Goal: Task Accomplishment & Management: Use online tool/utility

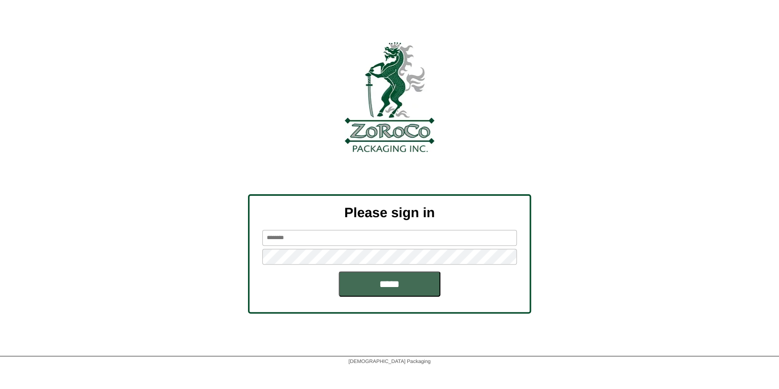
type input "*******"
click at [402, 288] on input "*****" at bounding box center [390, 283] width 102 height 25
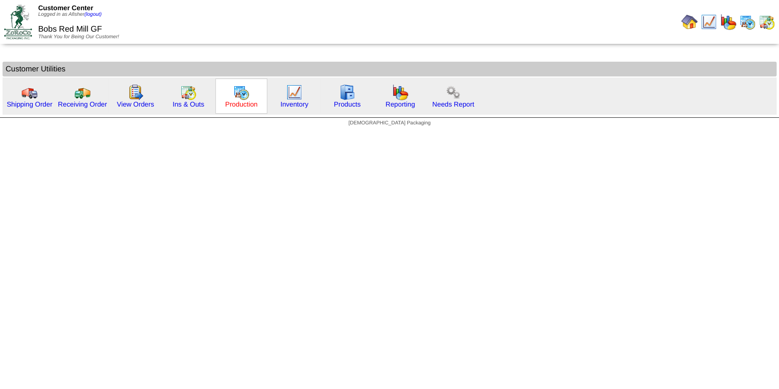
click at [234, 103] on link "Production" at bounding box center [241, 104] width 33 height 8
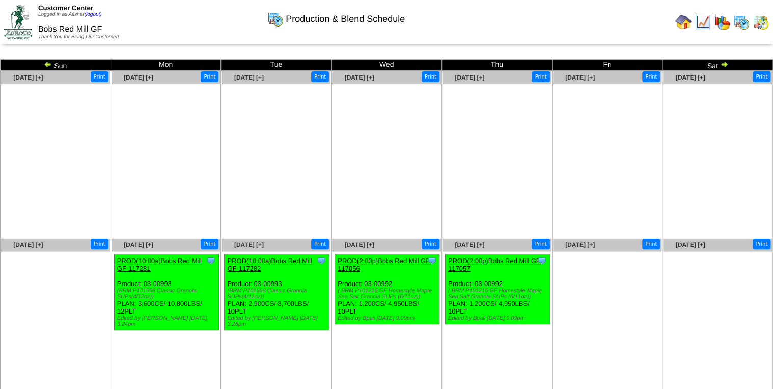
click at [689, 23] on img at bounding box center [683, 22] width 16 height 16
